Goal: Task Accomplishment & Management: Use online tool/utility

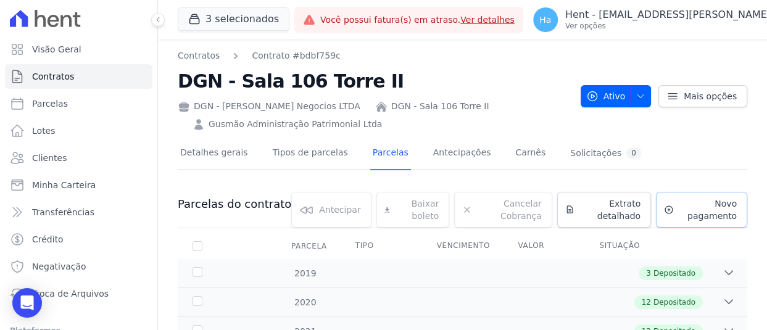
click at [705, 215] on span "Novo pagamento" at bounding box center [708, 210] width 58 height 25
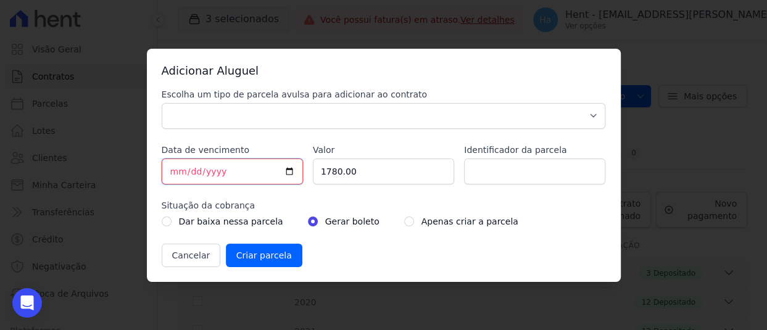
click at [177, 174] on input "[DATE]" at bounding box center [232, 172] width 141 height 26
type input "2025-08-13"
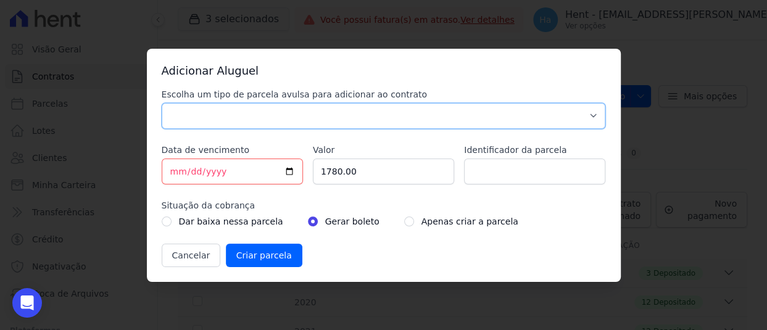
click at [191, 110] on select "Aluguel Caução Outros" at bounding box center [384, 116] width 445 height 26
select select "rent"
click at [162, 103] on select "Aluguel Caução Outros" at bounding box center [384, 116] width 445 height 26
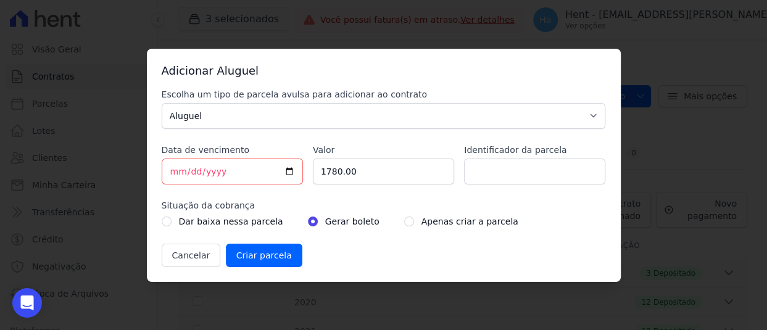
click at [451, 246] on div "Cancelar Criar parcela" at bounding box center [384, 255] width 445 height 23
click at [249, 258] on input "Criar parcela" at bounding box center [264, 255] width 77 height 23
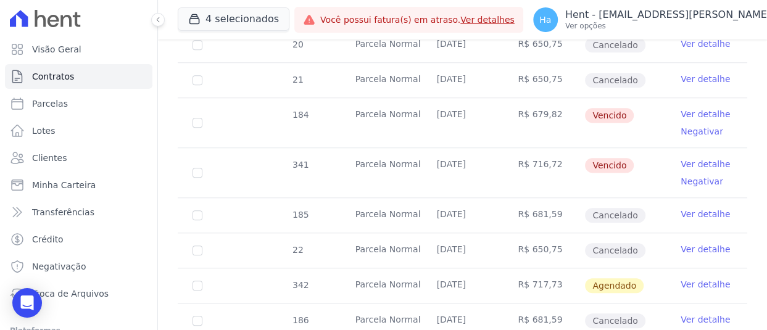
scroll to position [803, 0]
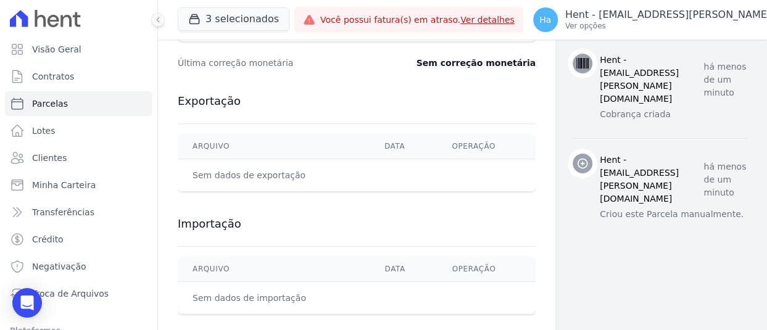
scroll to position [543, 0]
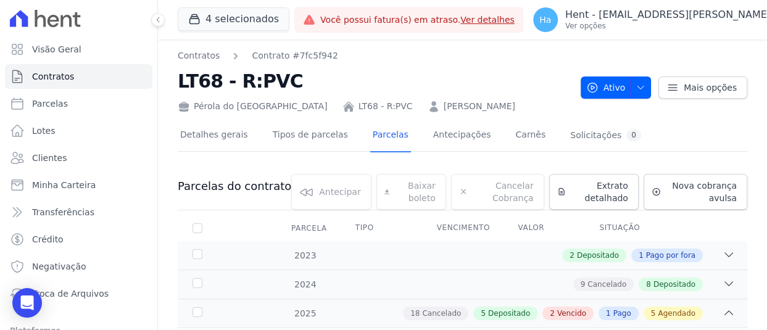
scroll to position [803, 0]
